Goal: Transaction & Acquisition: Purchase product/service

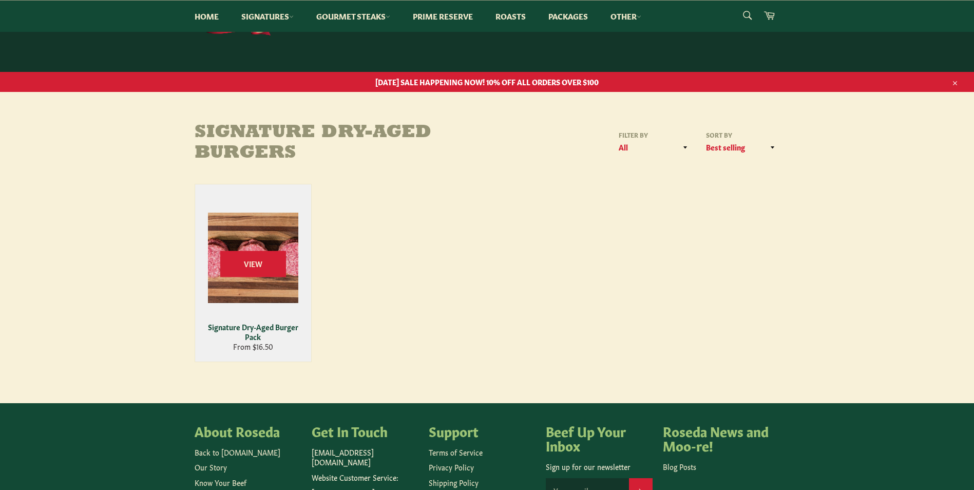
scroll to position [30, 0]
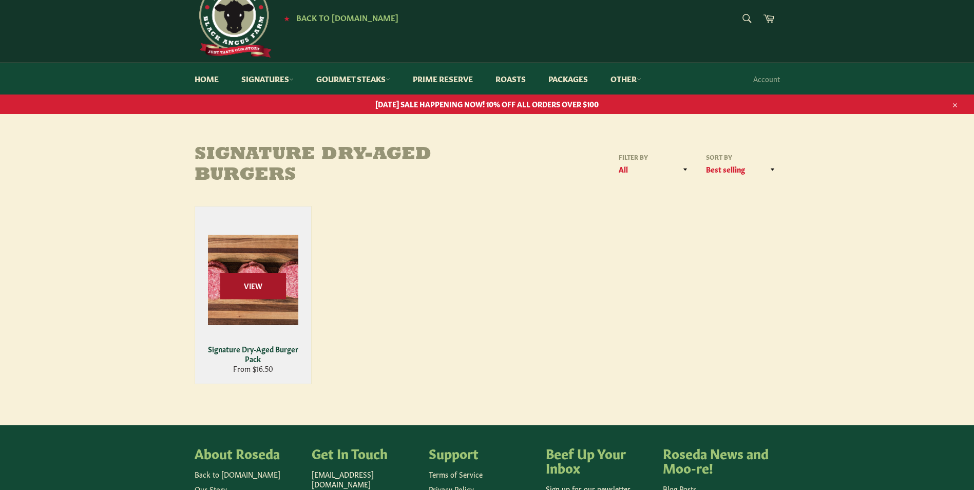
click at [246, 283] on span "View" at bounding box center [253, 286] width 66 height 26
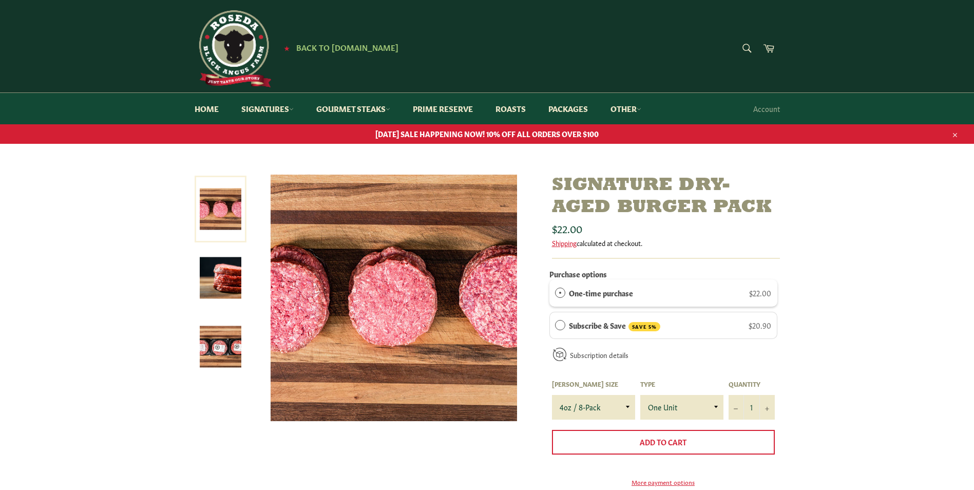
scroll to position [51, 0]
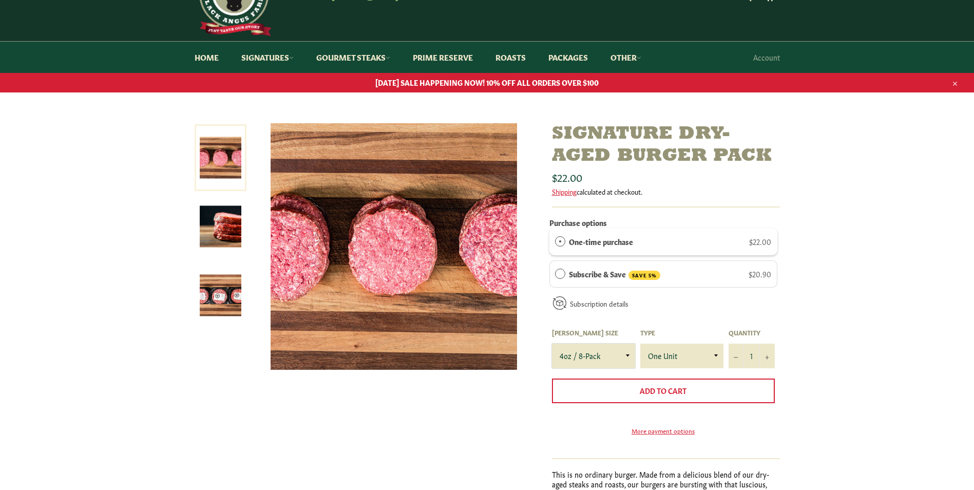
click at [628, 357] on select "4oz / 8-Pack 6oz / 4-Pack 8oz / 4-Pack" at bounding box center [593, 355] width 83 height 25
select select "8oz / 4-Pack"
click at [552, 343] on select "4oz / 8-Pack 6oz / 4-Pack 8oz / 4-Pack" at bounding box center [593, 355] width 83 height 25
click at [869, 340] on div "Signature Dry-Aged Burger Pack Sale" at bounding box center [487, 354] width 974 height 463
click at [222, 302] on img at bounding box center [221, 296] width 42 height 42
